Goal: Answer question/provide support: Share knowledge or assist other users

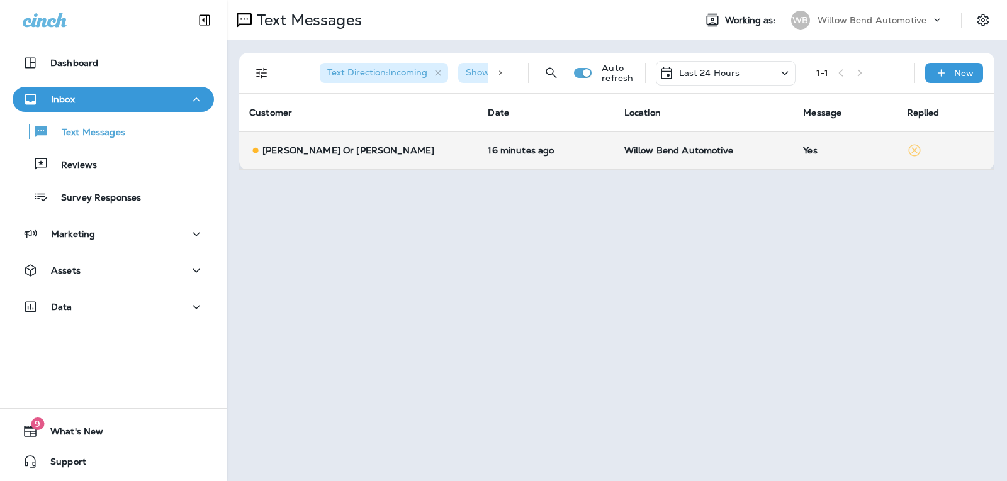
click at [738, 152] on p "Willow Bend Automotive" at bounding box center [703, 150] width 159 height 10
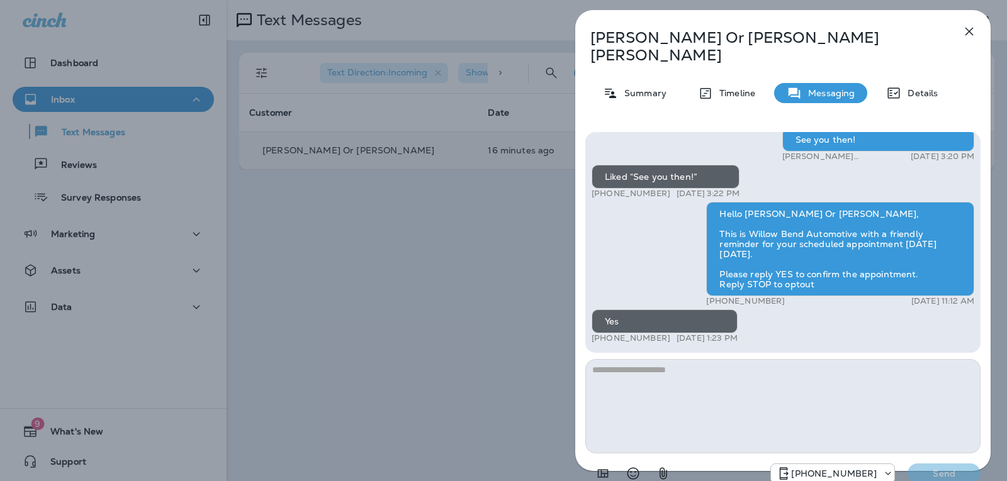
click at [678, 367] on textarea at bounding box center [782, 406] width 395 height 94
type textarea "*"
type textarea "**********"
click at [965, 468] on p "Send" at bounding box center [943, 473] width 53 height 11
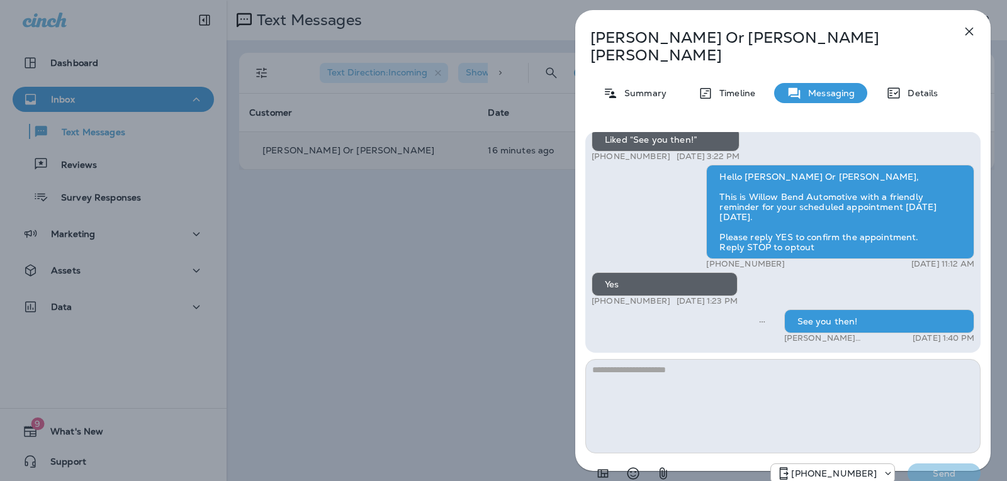
click at [972, 31] on icon "button" at bounding box center [969, 31] width 15 height 15
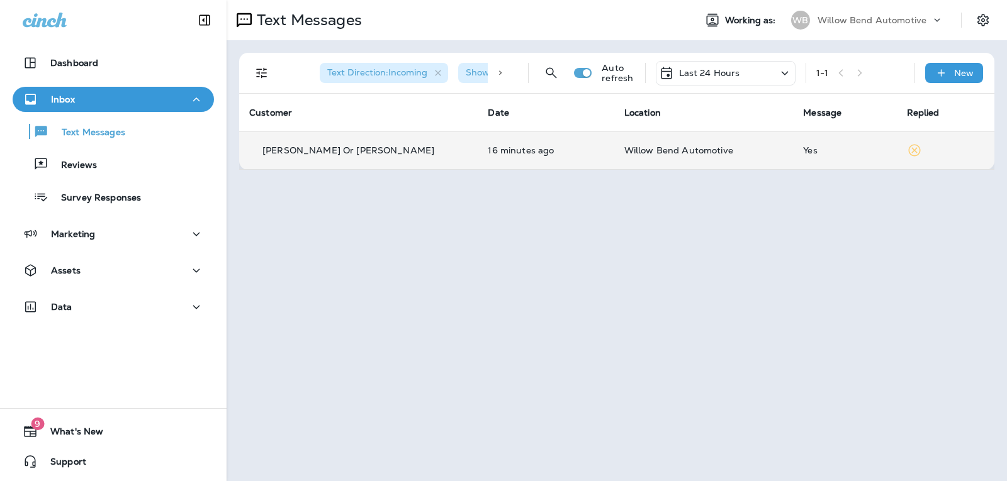
click at [691, 75] on p "Last 24 Hours" at bounding box center [709, 73] width 61 height 10
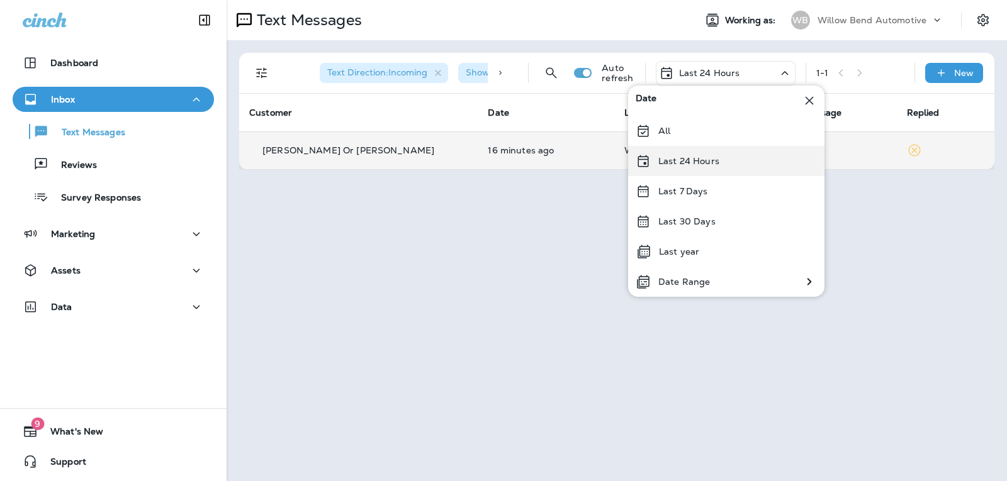
click at [701, 160] on p "Last 24 Hours" at bounding box center [688, 161] width 61 height 10
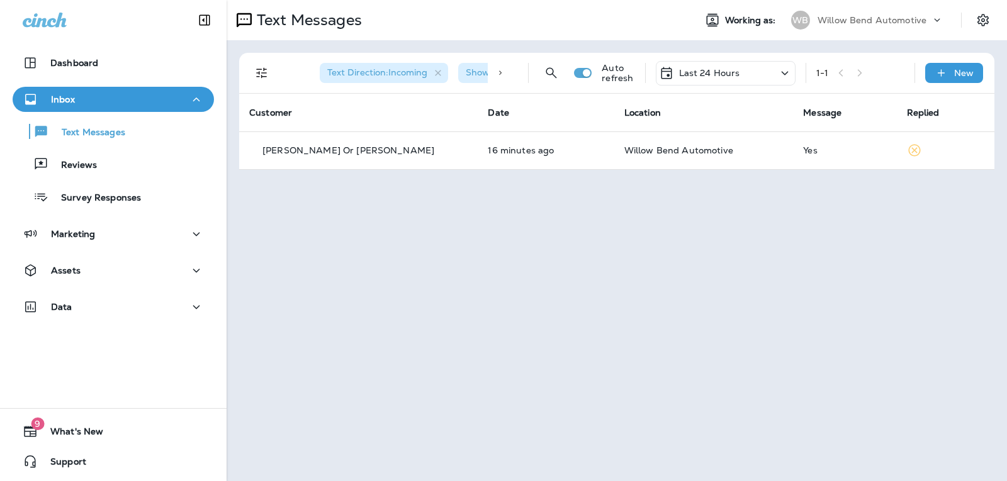
click at [699, 73] on p "Last 24 Hours" at bounding box center [709, 73] width 61 height 10
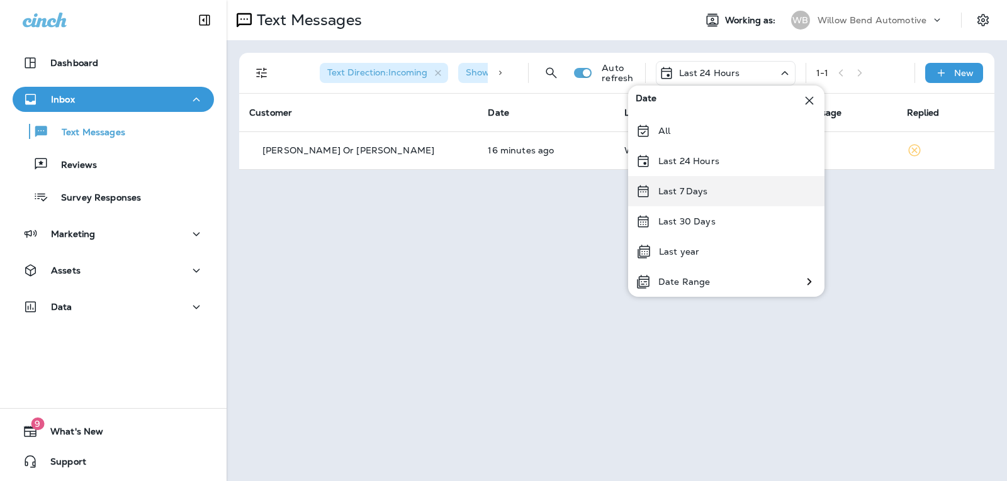
click at [707, 182] on div "Last 7 Days" at bounding box center [726, 191] width 196 height 30
